Goal: Transaction & Acquisition: Purchase product/service

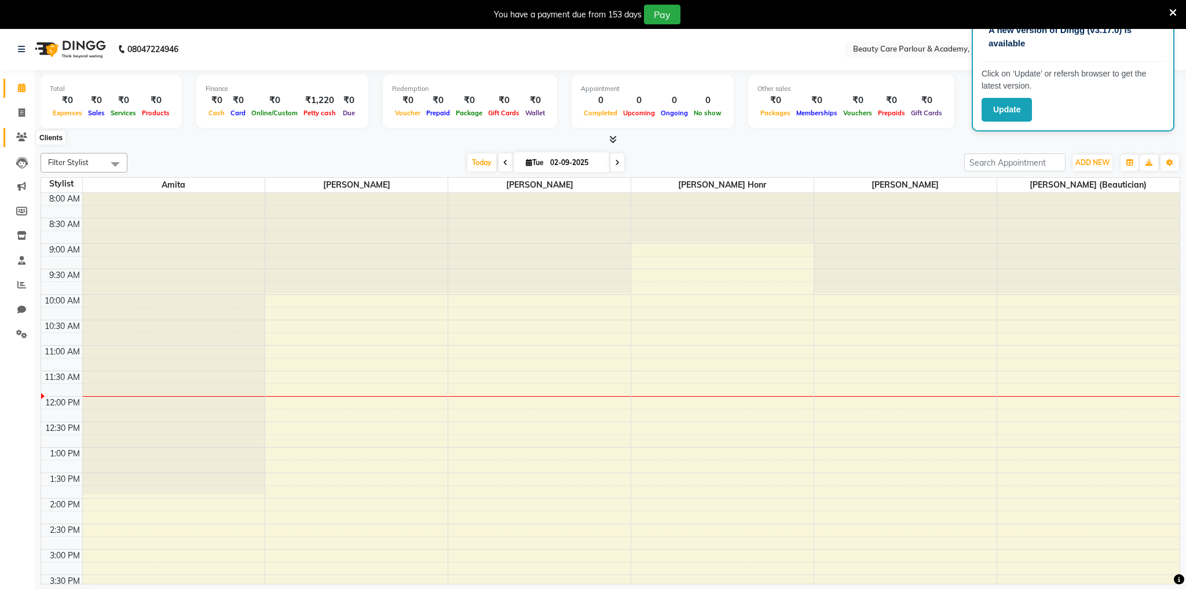
click at [23, 137] on icon at bounding box center [21, 137] width 11 height 9
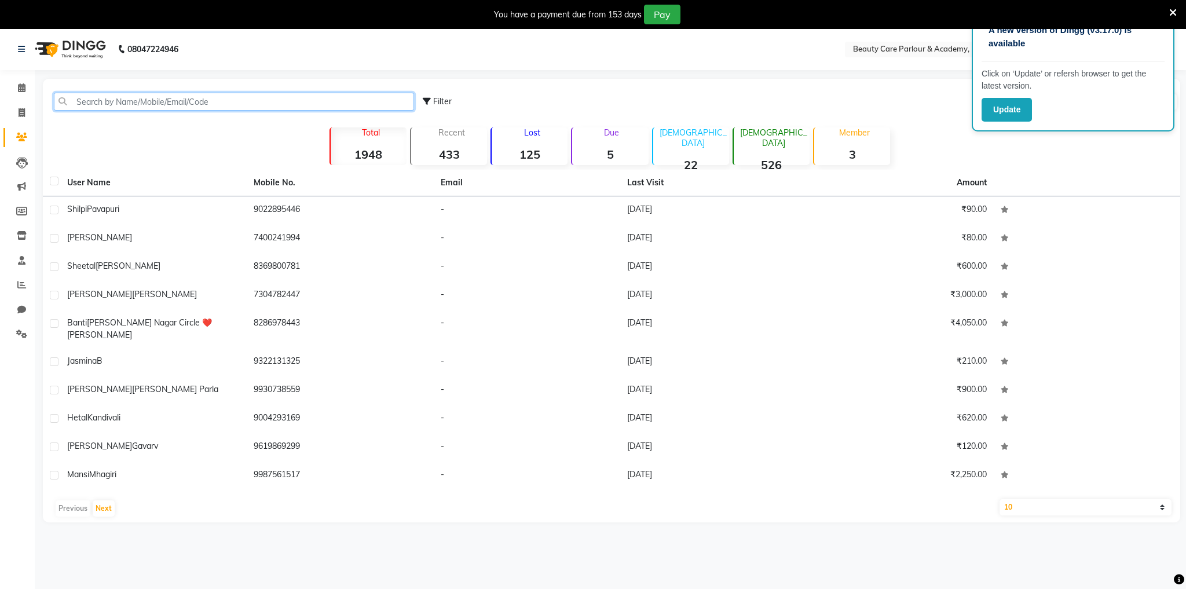
click at [258, 103] on input "text" at bounding box center [234, 102] width 360 height 18
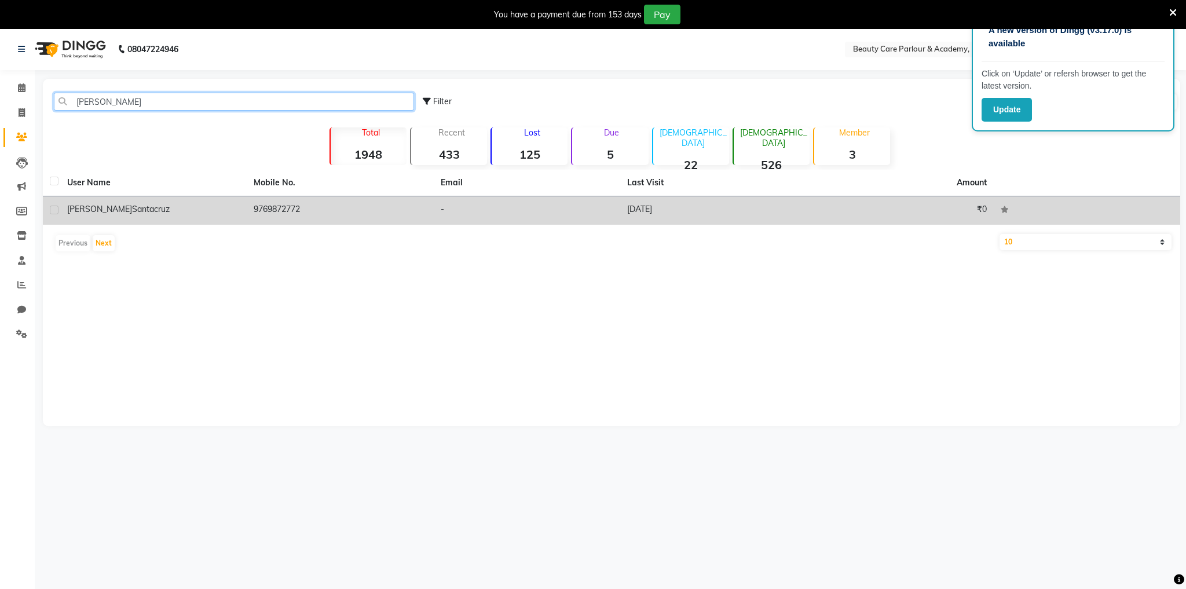
type input "[PERSON_NAME]"
click at [279, 213] on td "9769872772" at bounding box center [340, 210] width 187 height 28
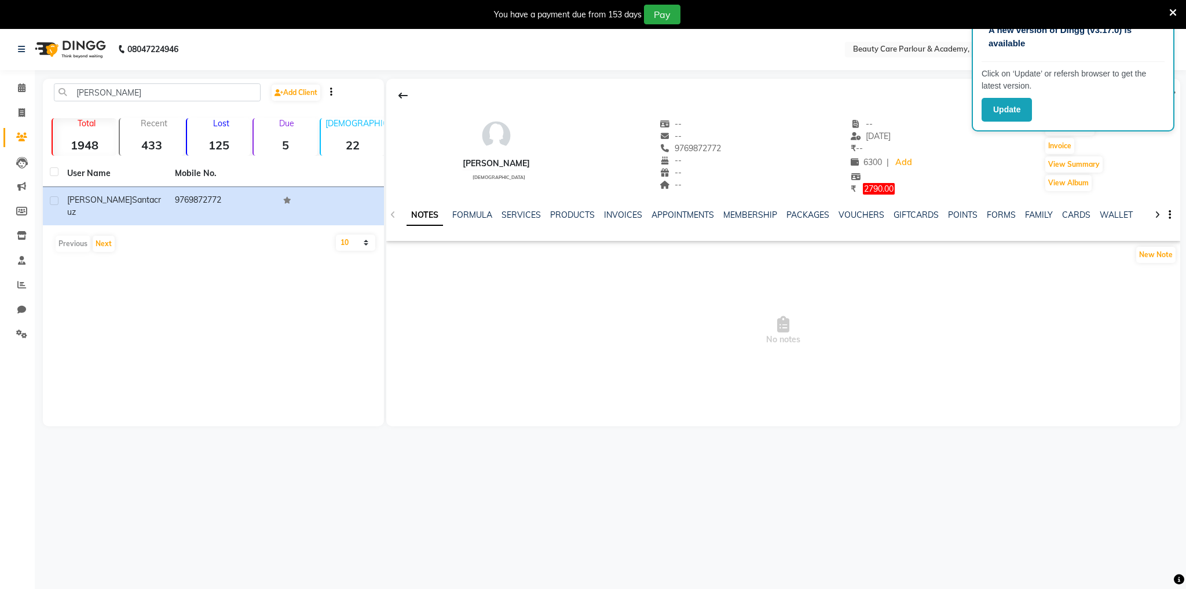
click at [1173, 12] on icon at bounding box center [1173, 13] width 8 height 10
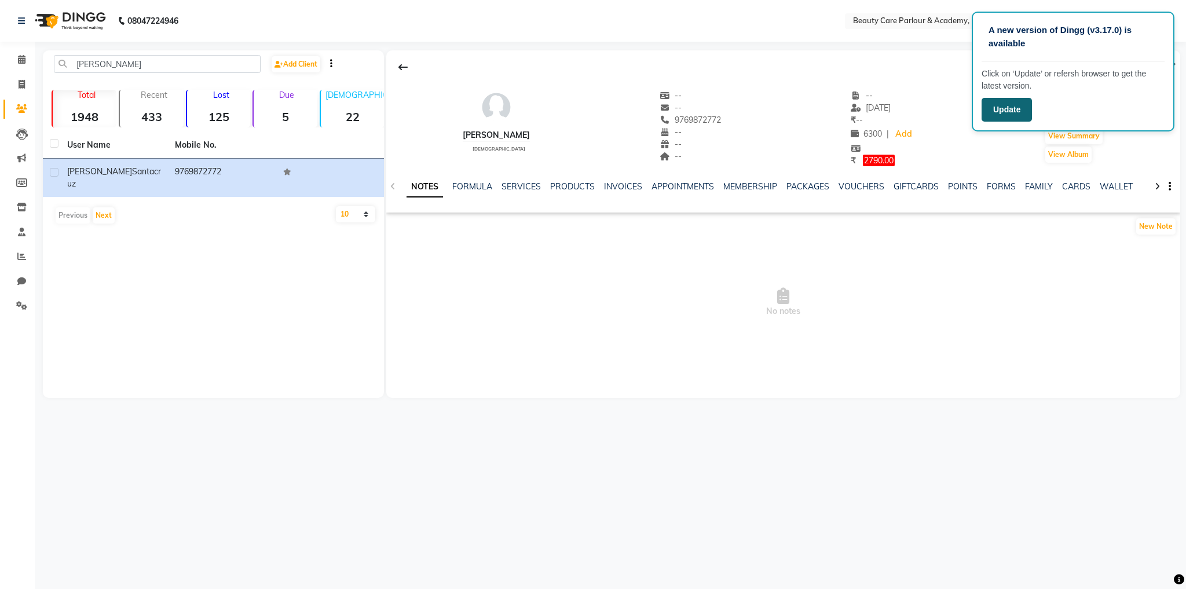
click at [990, 103] on button "Update" at bounding box center [1007, 110] width 50 height 24
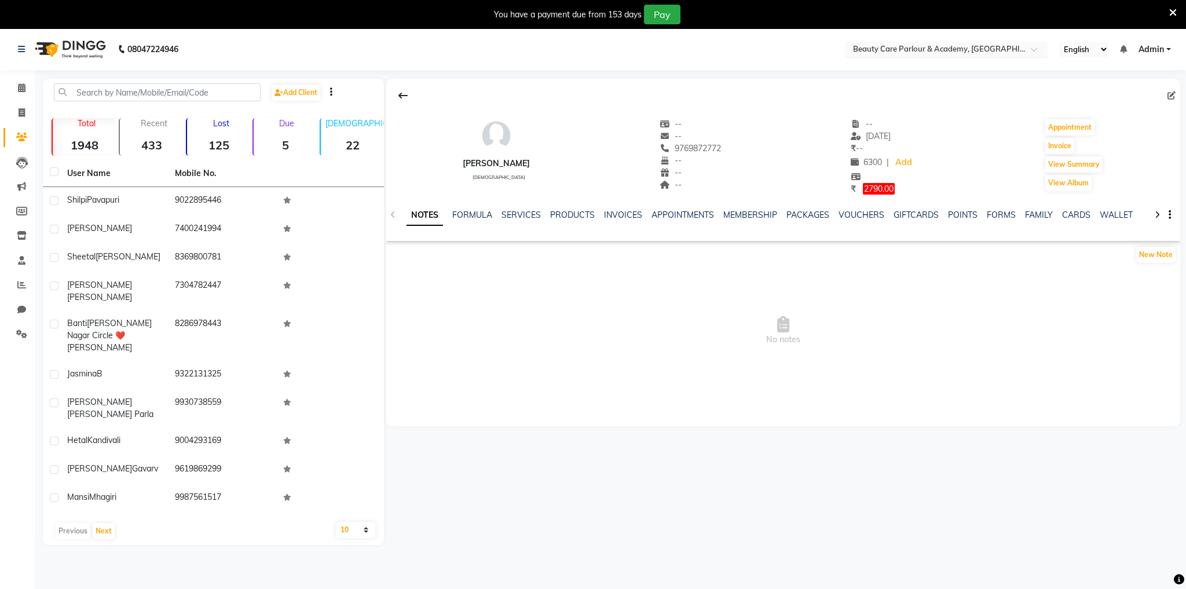
click at [955, 47] on input "text" at bounding box center [935, 51] width 168 height 12
click at [752, 97] on div at bounding box center [783, 96] width 794 height 22
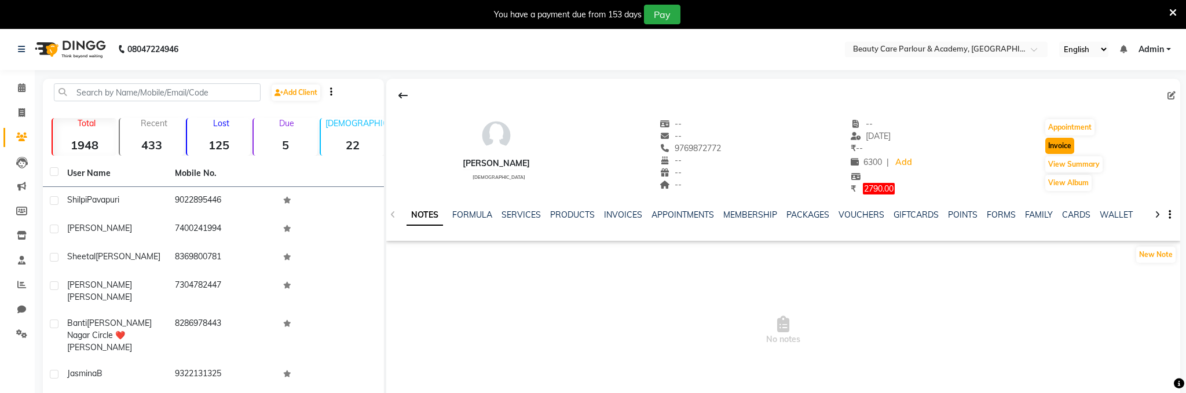
click at [1062, 147] on button "Invoice" at bounding box center [1060, 146] width 29 height 16
select select "service"
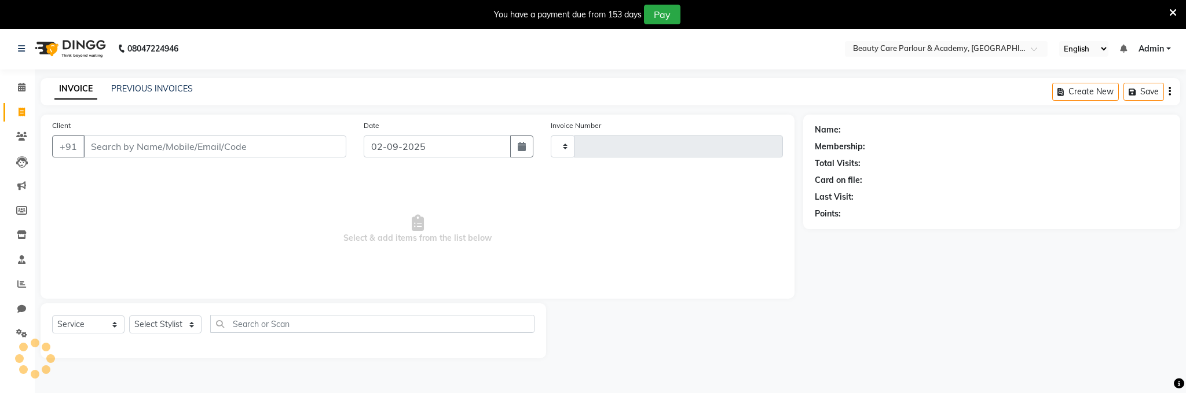
type input "1008"
select select "8049"
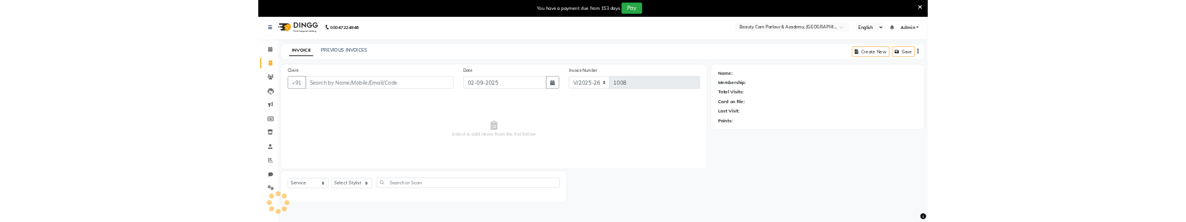
scroll to position [28, 0]
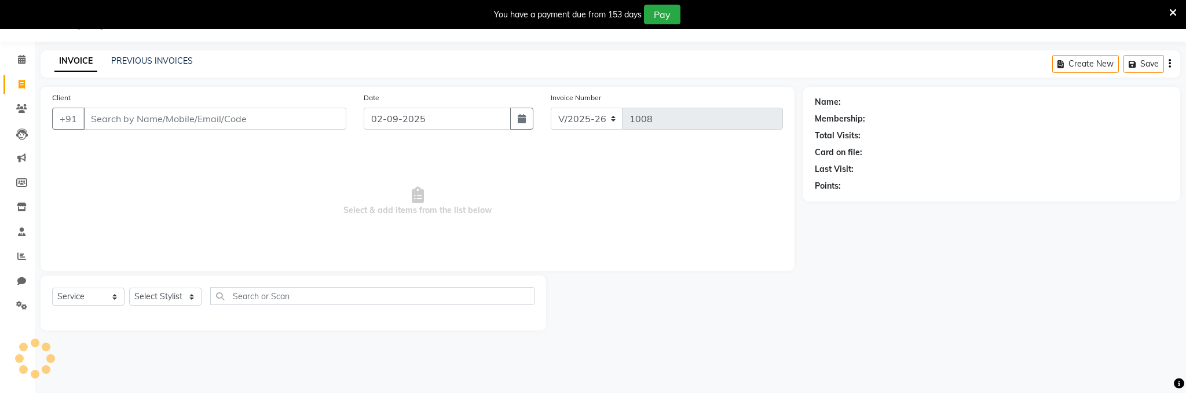
type input "9769872772"
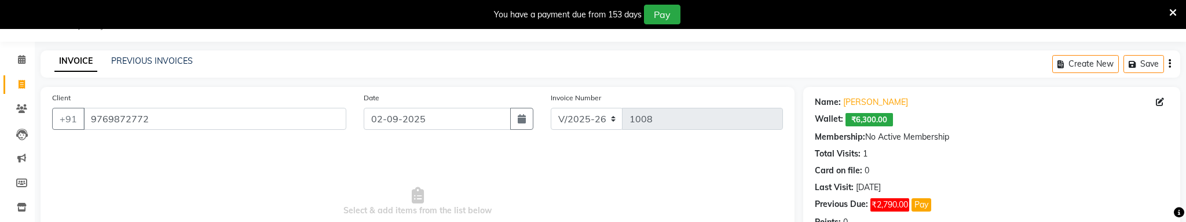
scroll to position [154, 0]
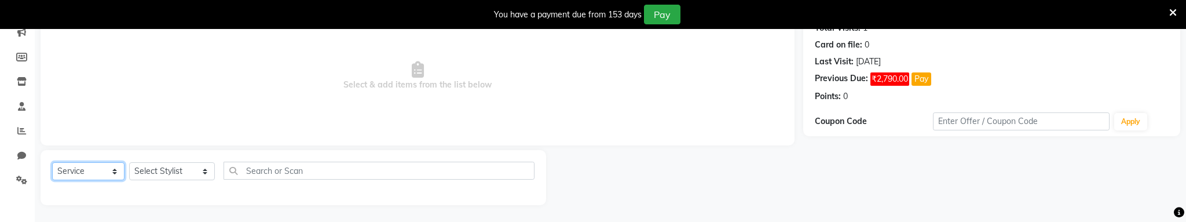
click at [104, 176] on select "Select Service Product Membership Package Voucher Prepaid Gift Card" at bounding box center [88, 171] width 72 height 18
click at [175, 170] on select "Select Stylist [PERSON_NAME] [PERSON_NAME] [PERSON_NAME] (Beautician) [PERSON_N…" at bounding box center [172, 171] width 86 height 18
select select "72762"
click at [129, 162] on select "Select Stylist [PERSON_NAME] [PERSON_NAME] [PERSON_NAME] (Beautician) [PERSON_N…" at bounding box center [172, 171] width 86 height 18
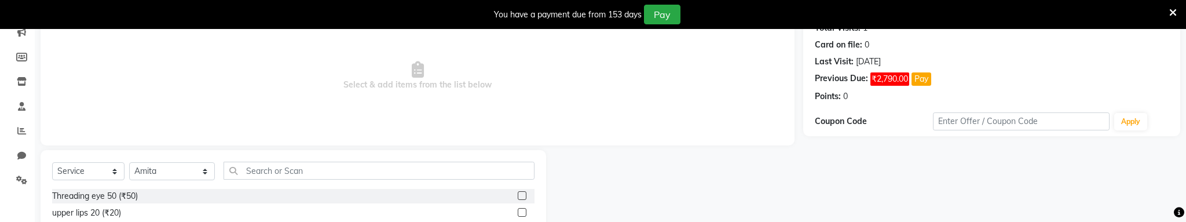
click at [520, 195] on label at bounding box center [522, 195] width 9 height 9
click at [520, 195] on input "checkbox" at bounding box center [522, 196] width 8 height 8
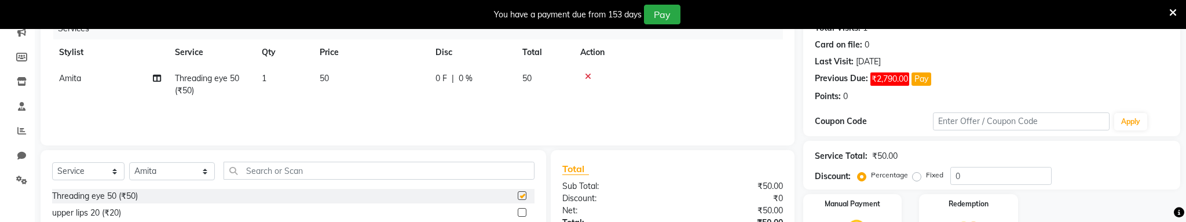
checkbox input "false"
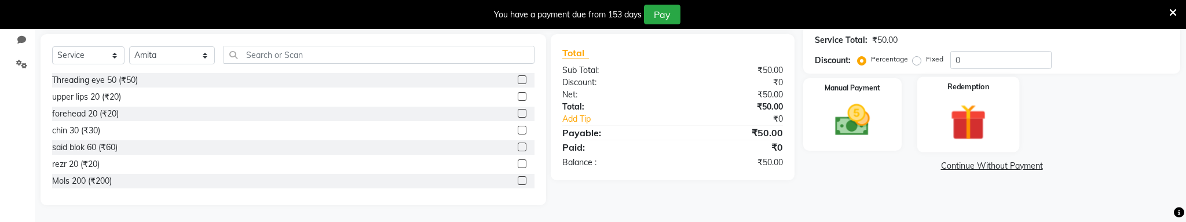
click at [973, 108] on img at bounding box center [969, 122] width 59 height 45
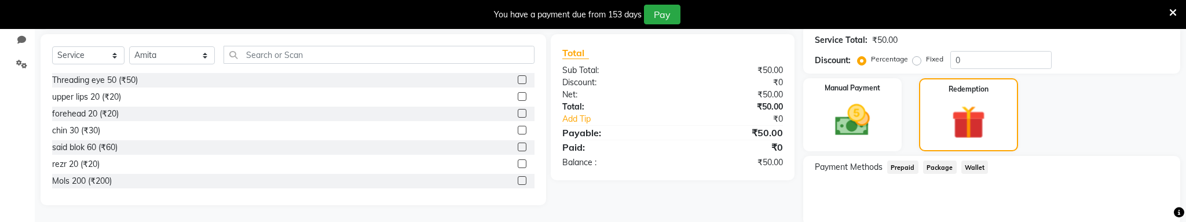
click at [970, 164] on span "Wallet" at bounding box center [975, 166] width 27 height 13
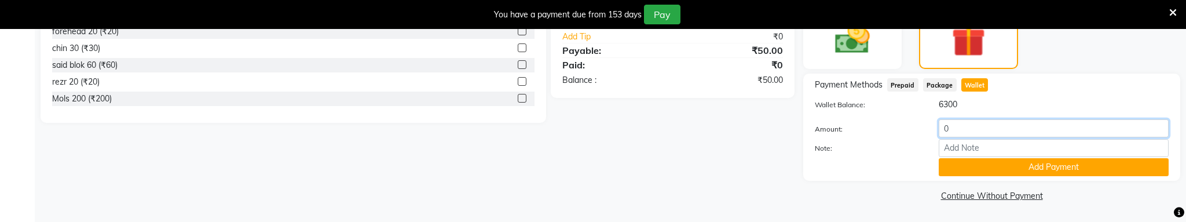
click at [993, 125] on input "0" at bounding box center [1054, 128] width 230 height 18
click at [1175, 14] on icon at bounding box center [1173, 13] width 8 height 10
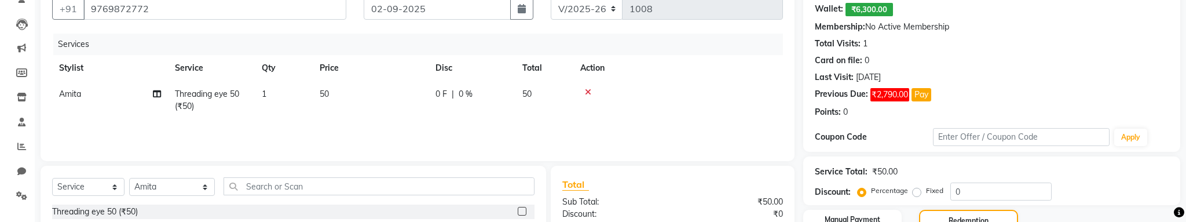
scroll to position [0, 0]
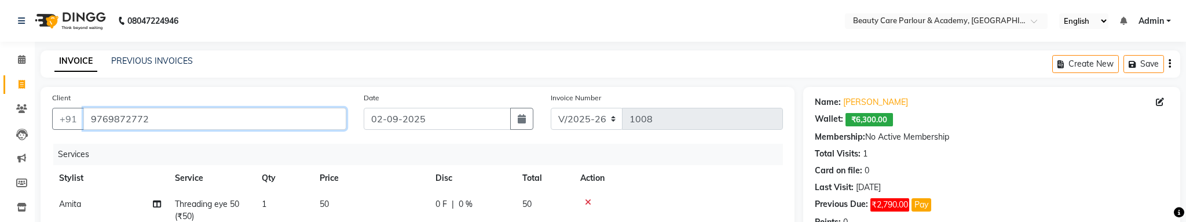
click at [205, 119] on input "9769872772" at bounding box center [214, 119] width 263 height 22
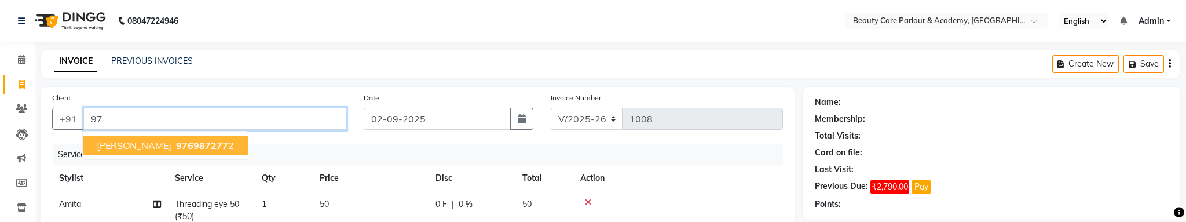
type input "9"
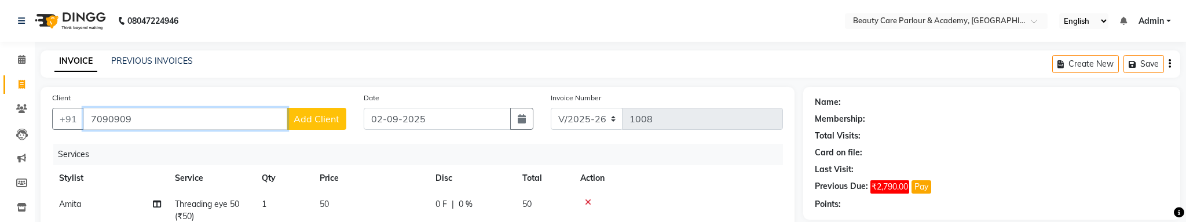
type input "70909090"
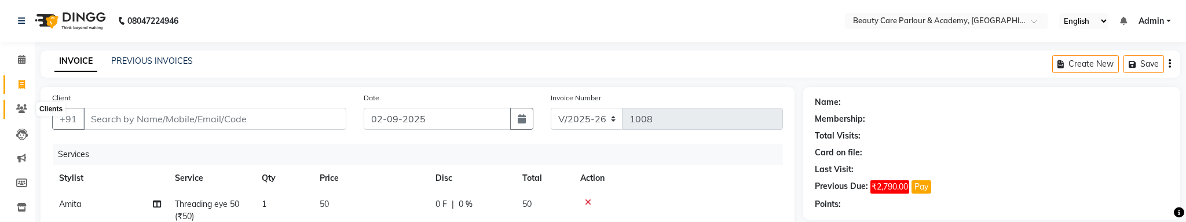
click at [26, 109] on icon at bounding box center [21, 108] width 11 height 9
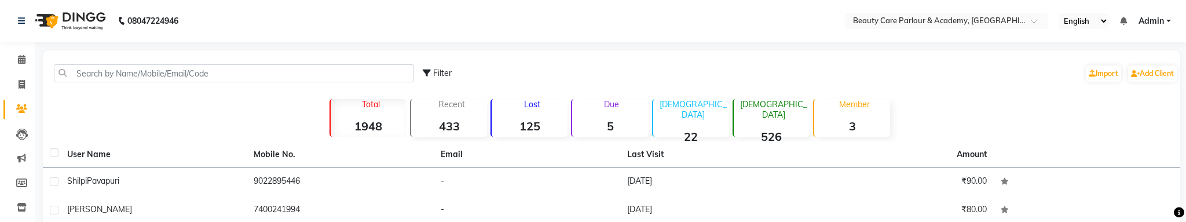
click at [221, 60] on div "Filter Import Add Client" at bounding box center [611, 73] width 1133 height 36
click at [163, 83] on div "Filter Import Add Client" at bounding box center [611, 73] width 1133 height 36
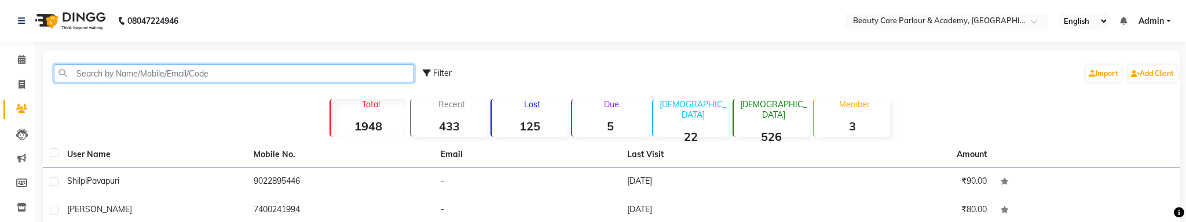
click at [187, 74] on input "text" at bounding box center [234, 73] width 360 height 18
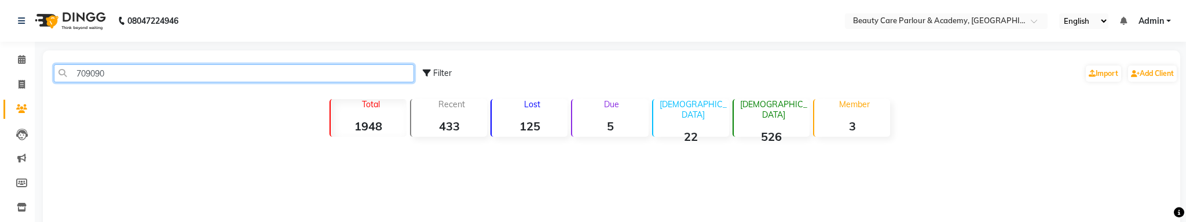
click at [192, 66] on input "709090" at bounding box center [234, 73] width 360 height 18
type input "7"
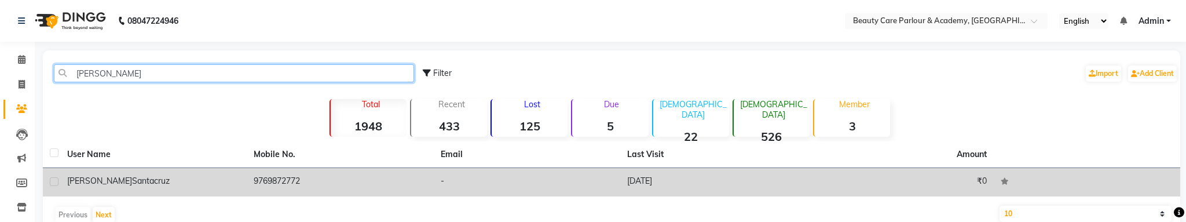
type input "[PERSON_NAME]"
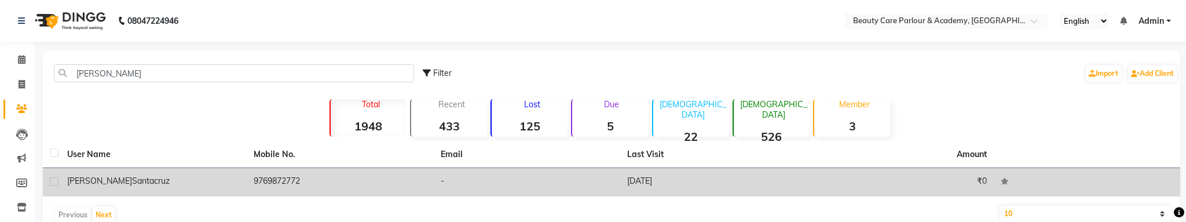
click at [222, 171] on td "[PERSON_NAME]" at bounding box center [153, 182] width 187 height 28
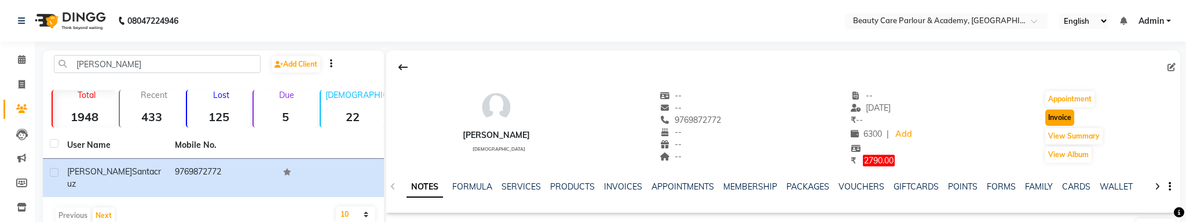
click at [1065, 111] on button "Invoice" at bounding box center [1060, 117] width 29 height 16
select select "8049"
select select "service"
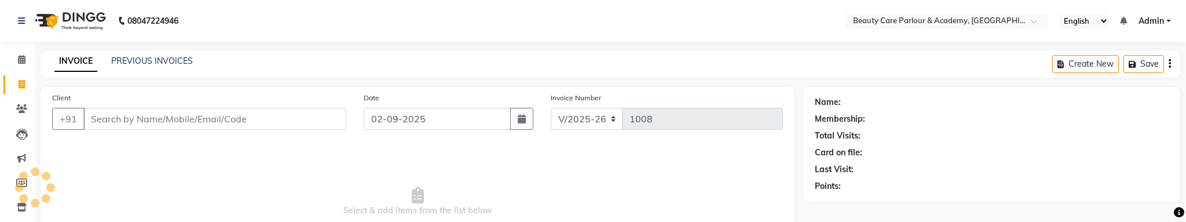
scroll to position [126, 0]
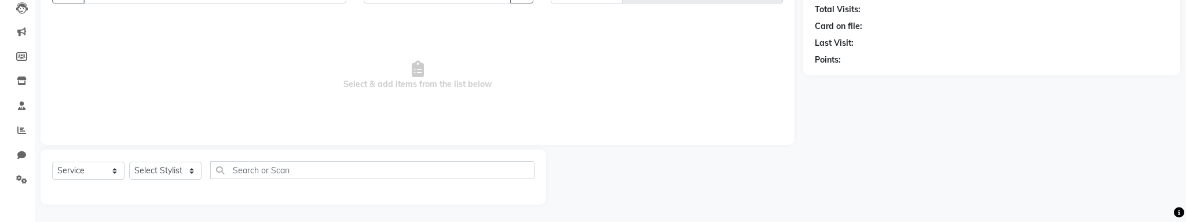
type input "9769872772"
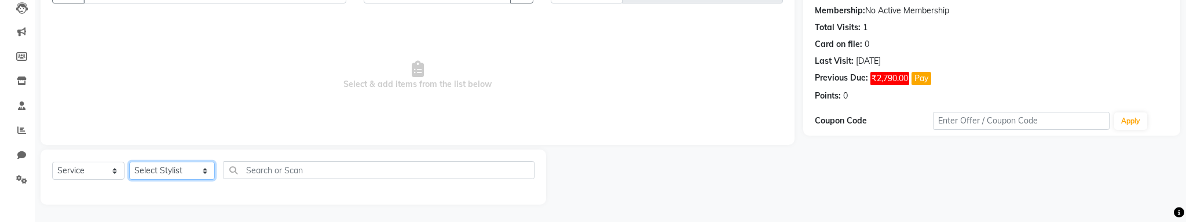
click at [169, 166] on select "Select Stylist [PERSON_NAME] [PERSON_NAME] [PERSON_NAME] (Beautician) [PERSON_N…" at bounding box center [172, 171] width 86 height 18
select select "72762"
click at [129, 162] on select "Select Stylist [PERSON_NAME] [PERSON_NAME] [PERSON_NAME] (Beautician) [PERSON_N…" at bounding box center [172, 171] width 86 height 18
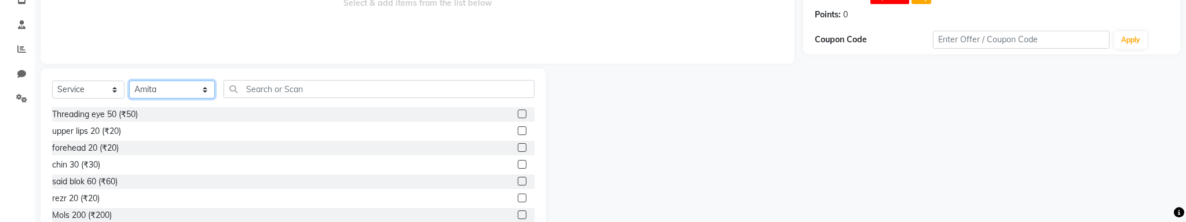
scroll to position [242, 0]
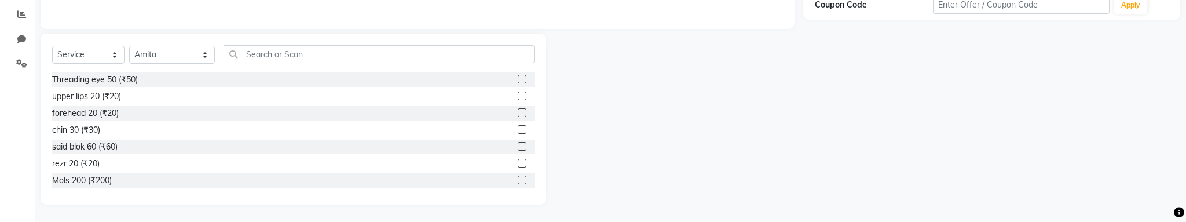
click at [520, 180] on label at bounding box center [522, 180] width 9 height 9
click at [520, 180] on input "checkbox" at bounding box center [522, 181] width 8 height 8
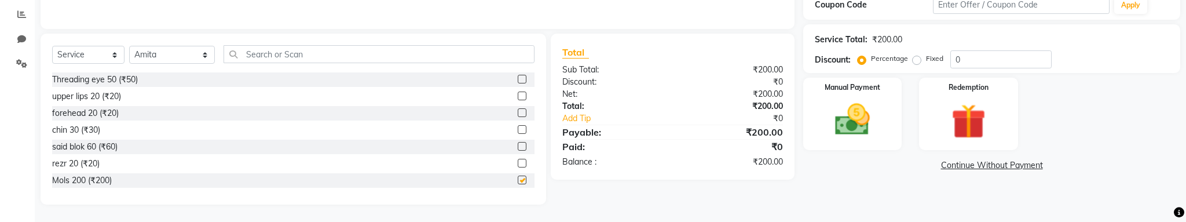
checkbox input "false"
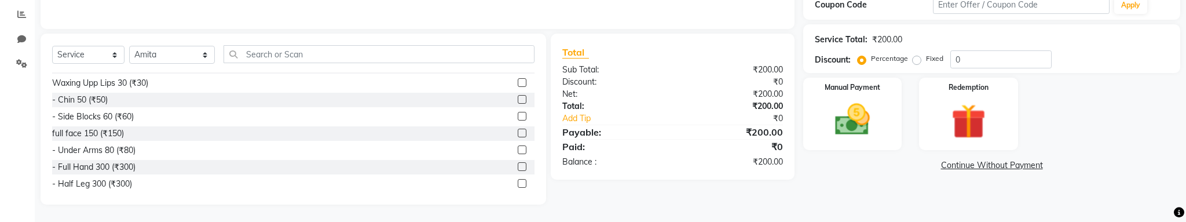
scroll to position [134, 0]
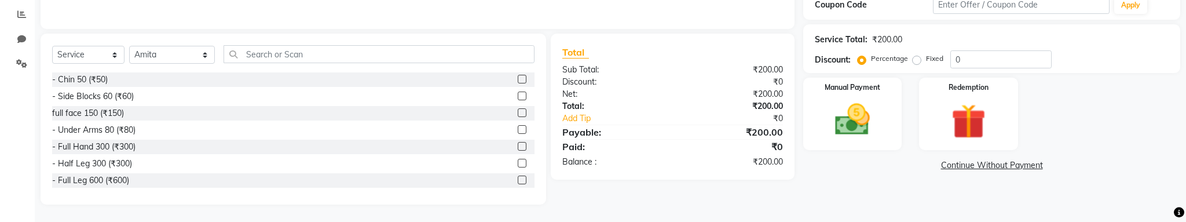
click at [522, 146] on label at bounding box center [522, 146] width 9 height 9
click at [522, 146] on input "checkbox" at bounding box center [522, 147] width 8 height 8
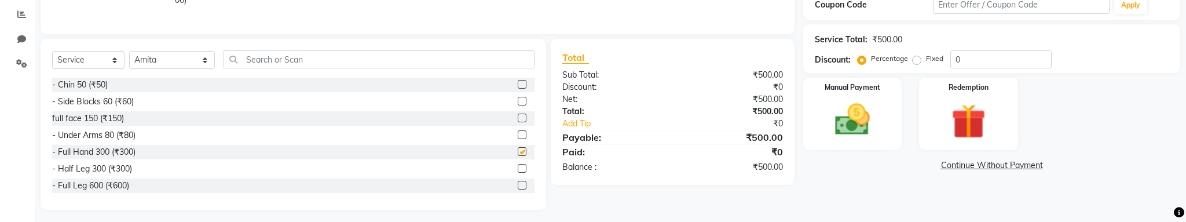
checkbox input "false"
click at [522, 168] on label at bounding box center [522, 168] width 9 height 9
click at [522, 168] on input "checkbox" at bounding box center [522, 169] width 8 height 8
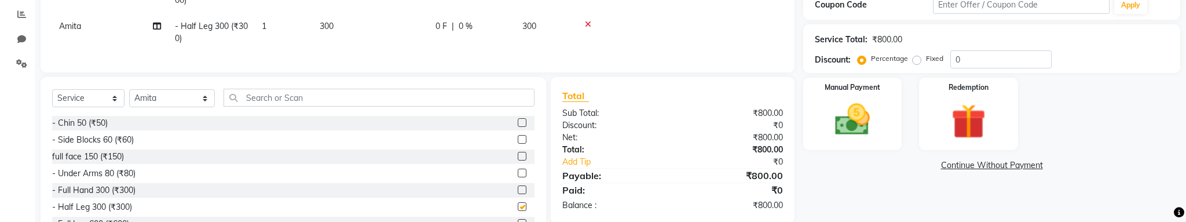
checkbox input "false"
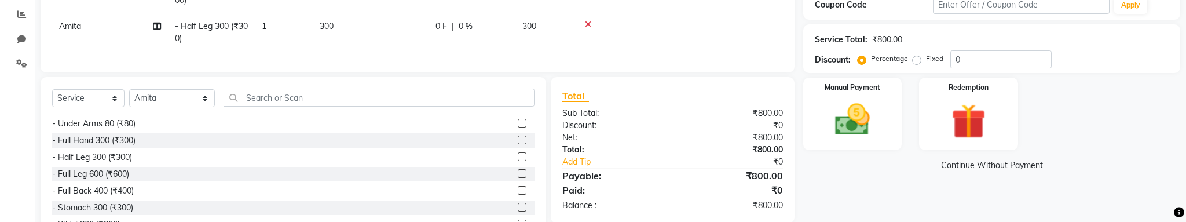
click at [521, 191] on label at bounding box center [522, 190] width 9 height 9
click at [521, 191] on input "checkbox" at bounding box center [522, 191] width 8 height 8
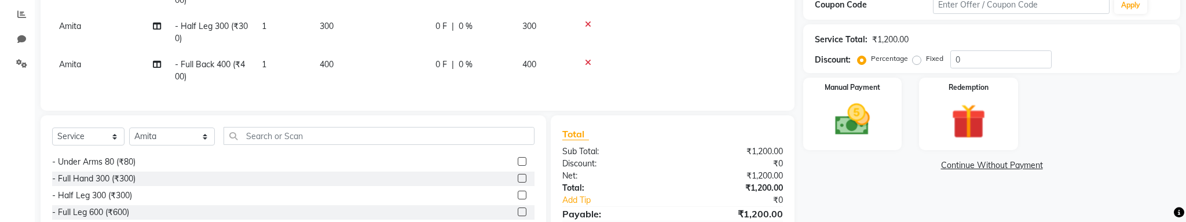
checkbox input "false"
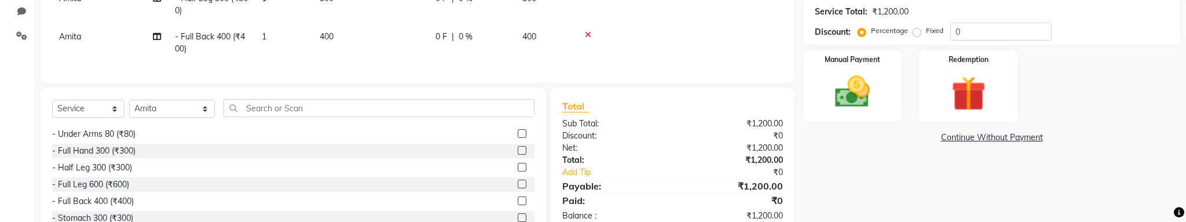
scroll to position [275, 0]
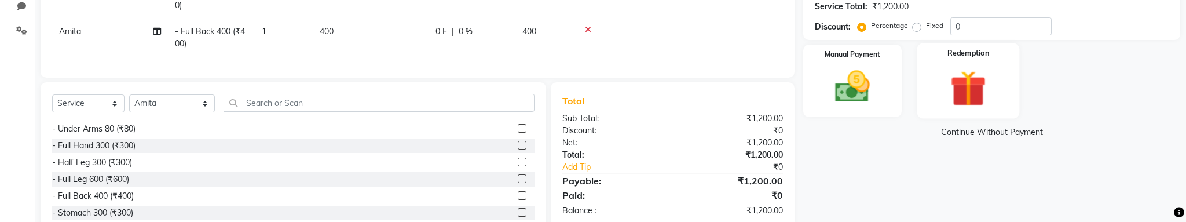
click at [968, 72] on img at bounding box center [969, 88] width 59 height 45
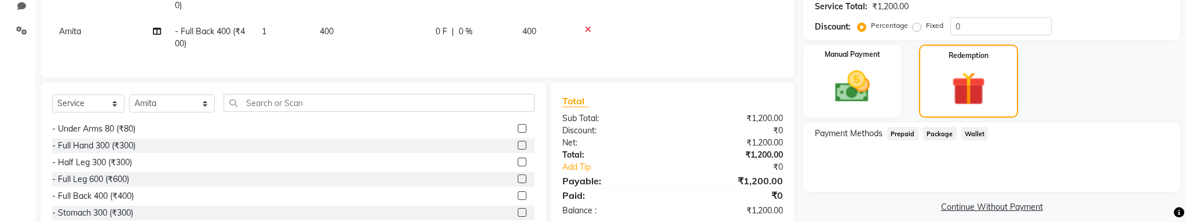
click at [967, 131] on span "Wallet" at bounding box center [975, 133] width 27 height 13
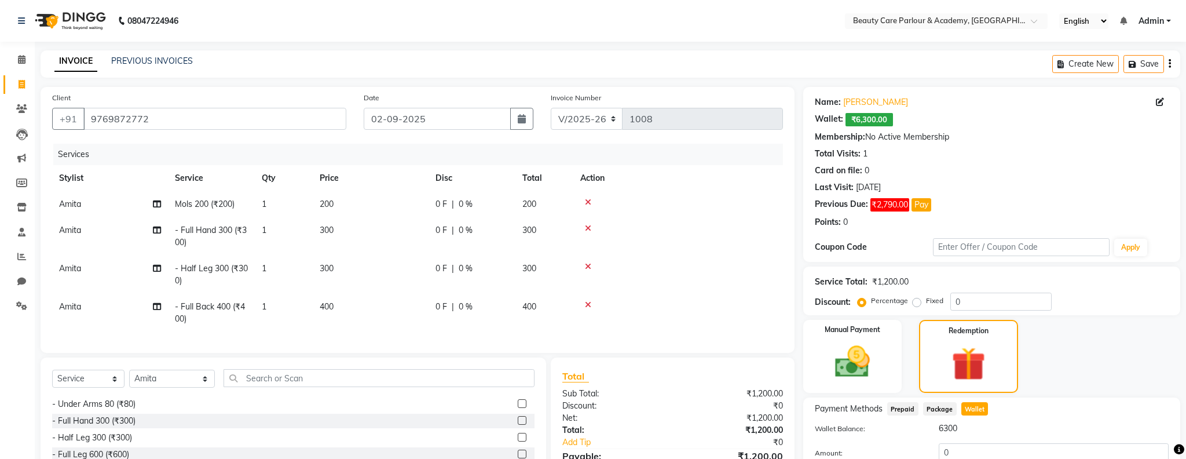
scroll to position [86, 0]
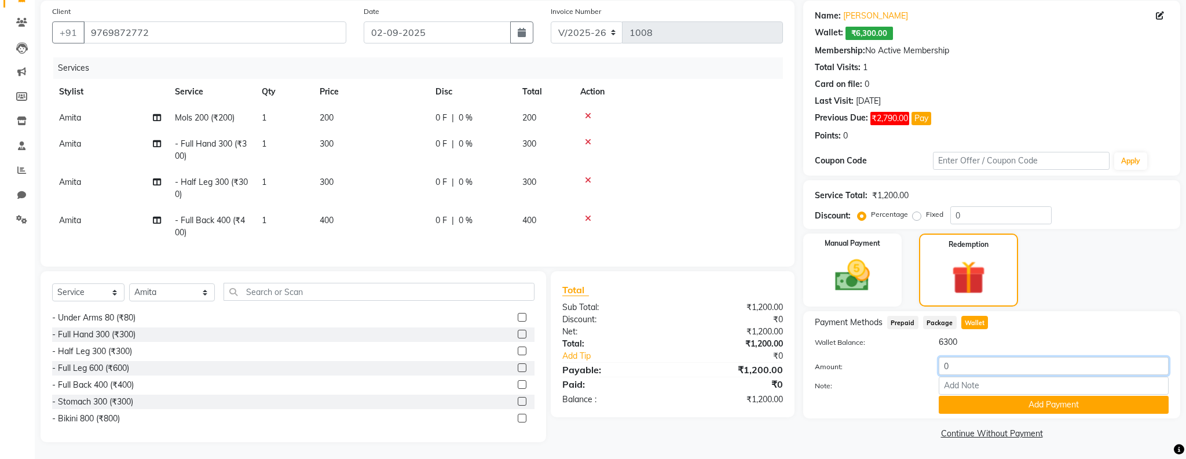
click at [981, 370] on input "0" at bounding box center [1054, 366] width 230 height 18
type input "6300"
click at [1022, 407] on button "Add Payment" at bounding box center [1054, 405] width 230 height 18
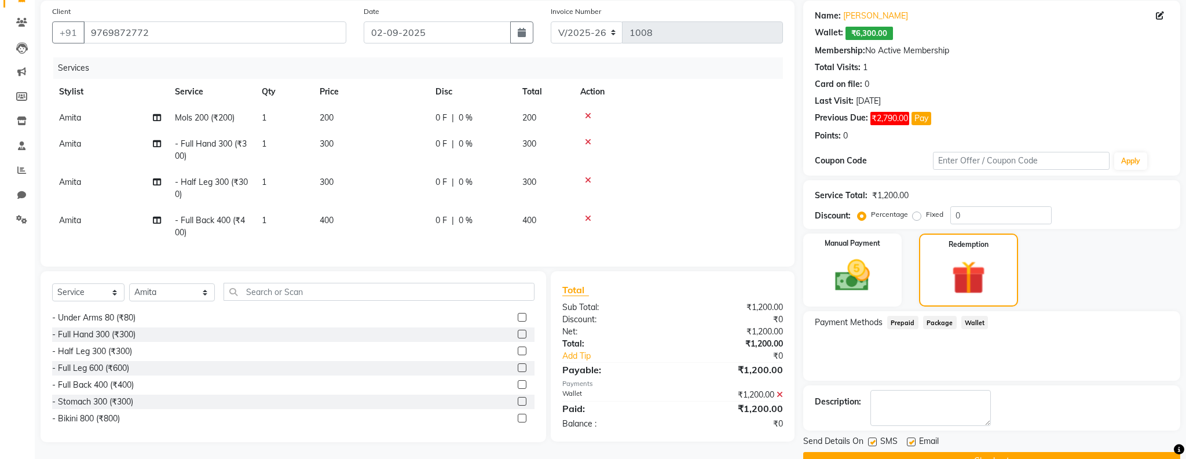
click at [970, 321] on span "Wallet" at bounding box center [975, 322] width 27 height 13
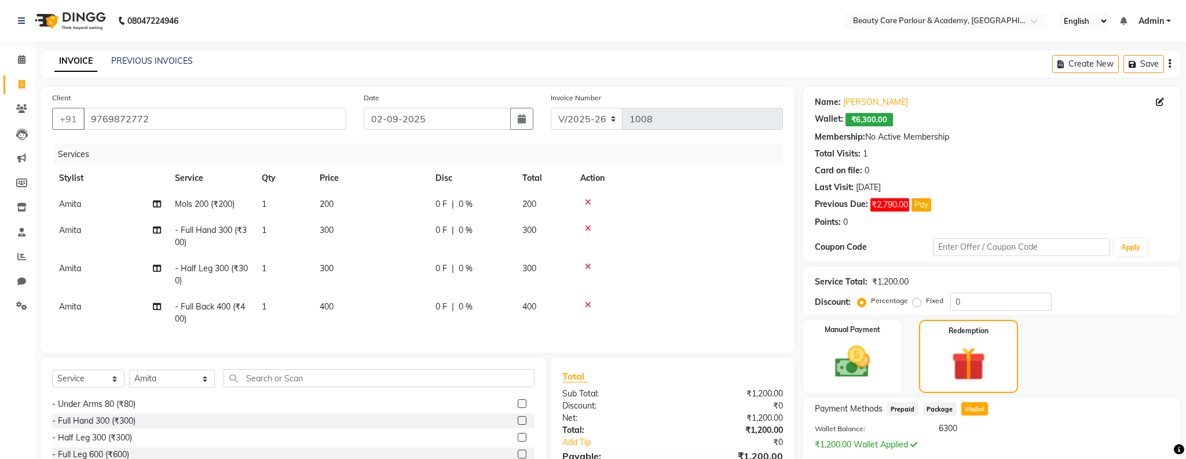
click at [1164, 20] on span "Admin" at bounding box center [1151, 21] width 25 height 12
click at [1133, 81] on link "Sign out" at bounding box center [1112, 80] width 106 height 18
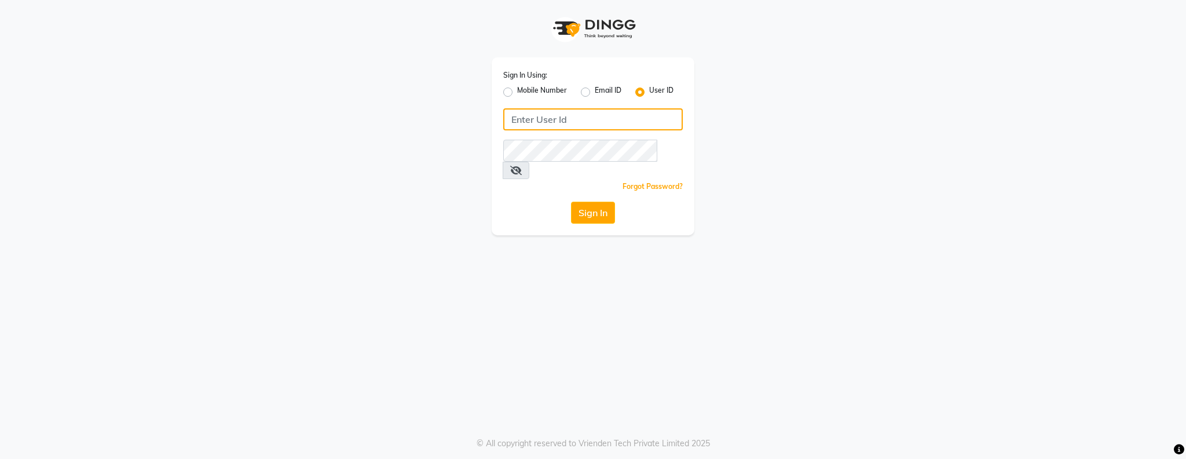
click at [571, 126] on input "Username" at bounding box center [593, 119] width 180 height 22
